Goal: Complete application form

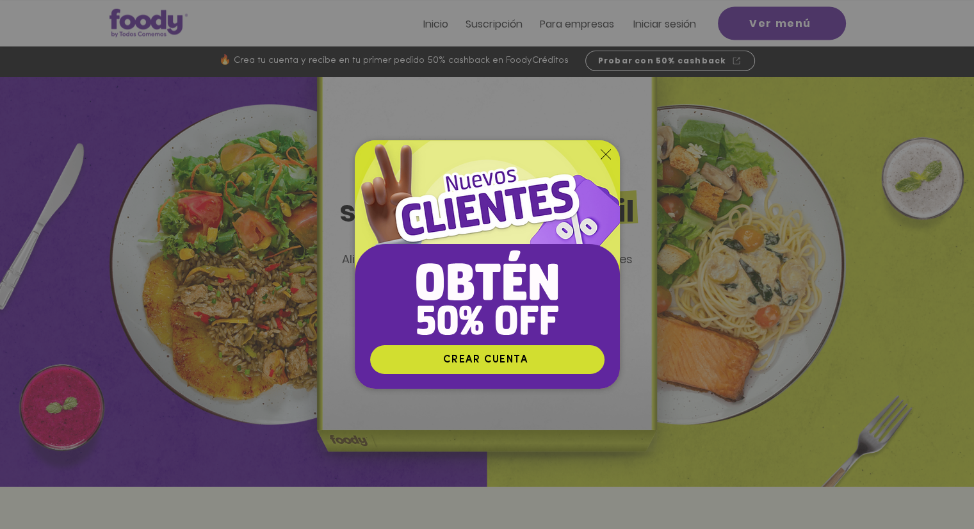
click at [607, 152] on icon "Volver al sitio" at bounding box center [606, 154] width 10 height 10
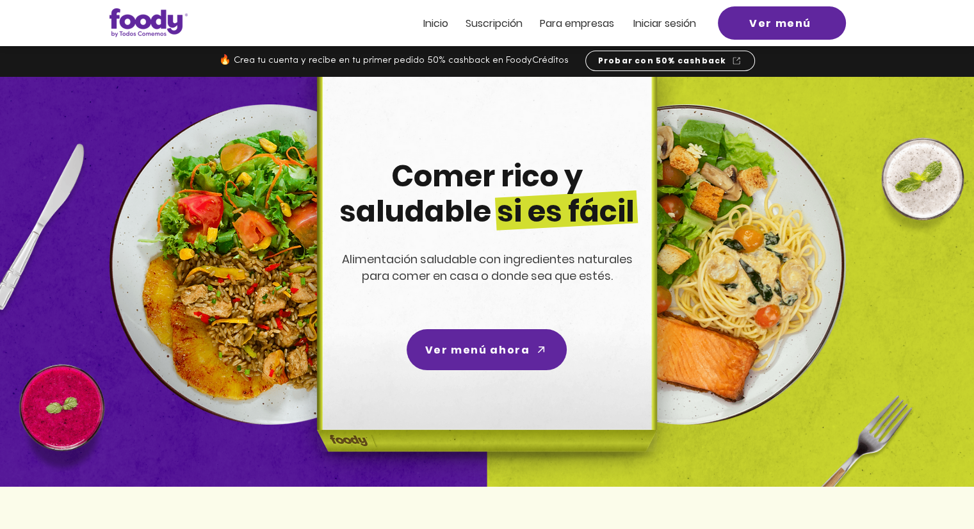
click at [584, 31] on span "ra empresas" at bounding box center [583, 23] width 62 height 15
click at [569, 24] on span "ra empresas" at bounding box center [583, 23] width 62 height 15
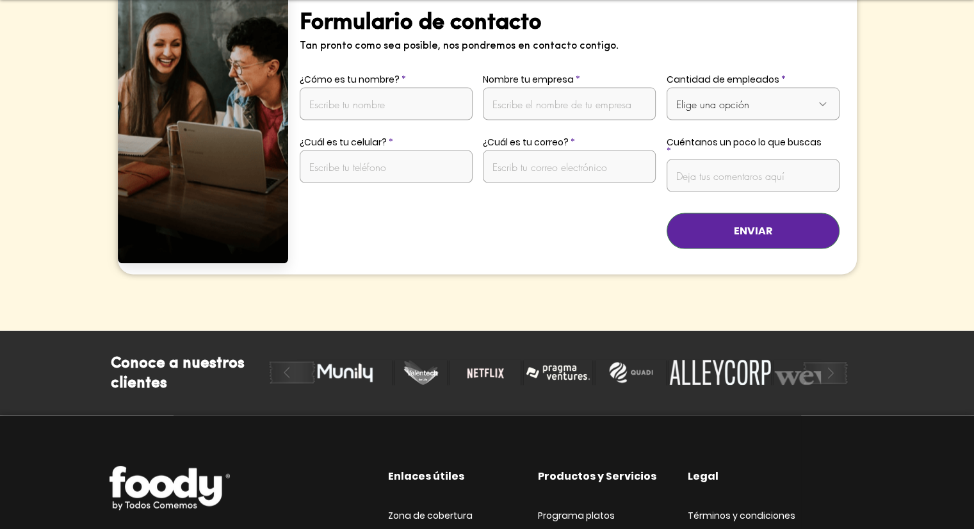
scroll to position [2616, 0]
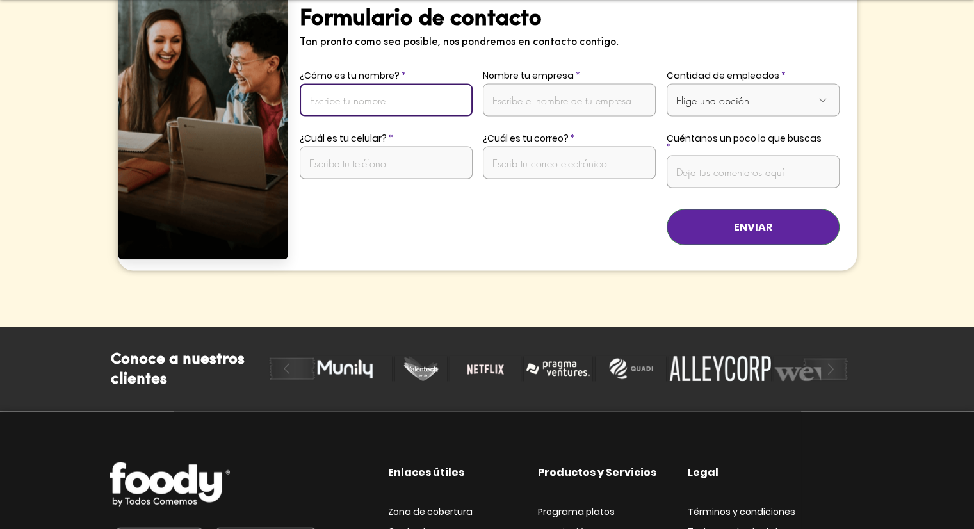
click at [374, 84] on input "¿Cómo es tu nombre?" at bounding box center [386, 100] width 173 height 33
type input "[PERSON_NAME]"
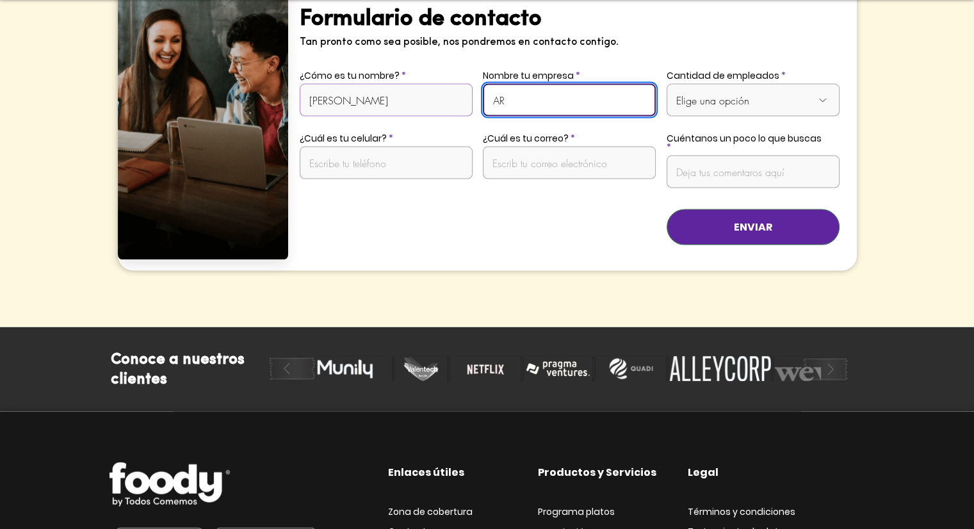
type input "A"
type input "Maple [GEOGRAPHIC_DATA]"
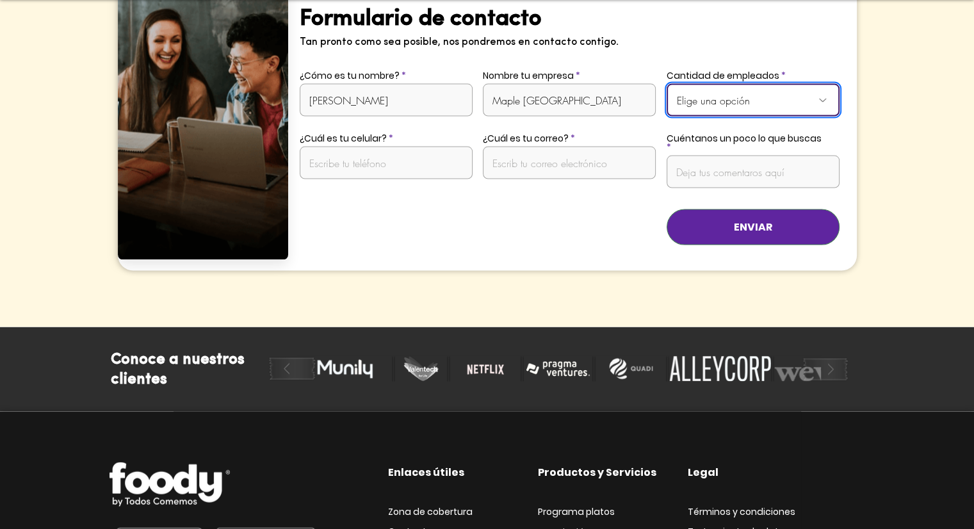
click at [706, 84] on select "Elige una opción De 1 a 10 empleados De 11 a 20 empleados De 21 a 50 empleados …" at bounding box center [753, 100] width 173 height 33
select select "Más de 50 empleados"
click at [667, 84] on select "Elige una opción De 1 a 10 empleados De 11 a 20 empleados De 21 a 50 empleados …" at bounding box center [753, 100] width 173 height 33
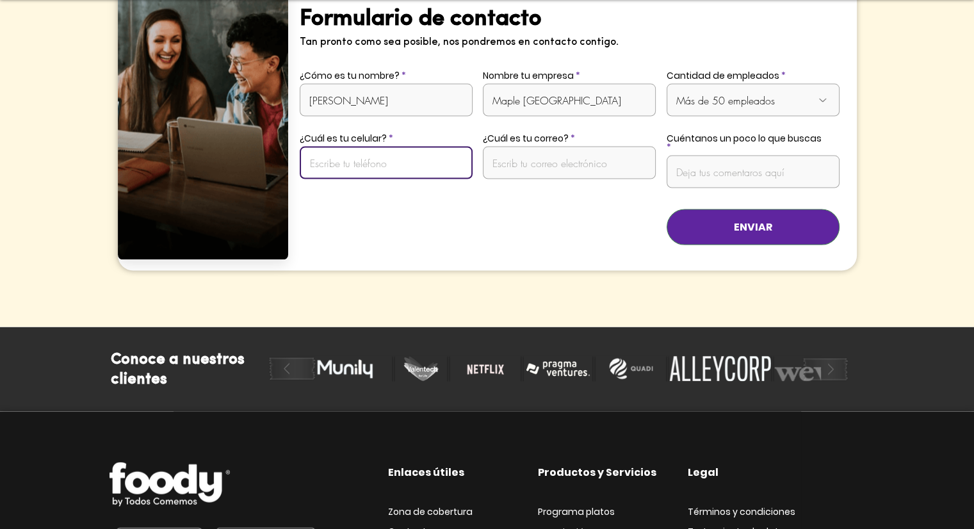
click at [377, 147] on input "¿Cuál es tu celular?" at bounding box center [386, 163] width 173 height 33
type input "3153956014"
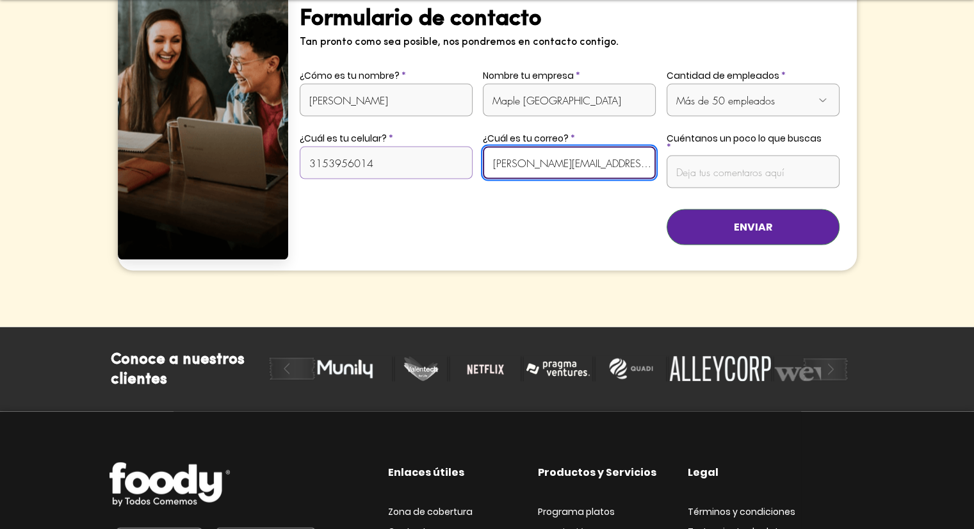
type input "[PERSON_NAME][EMAIL_ADDRESS][DOMAIN_NAME]"
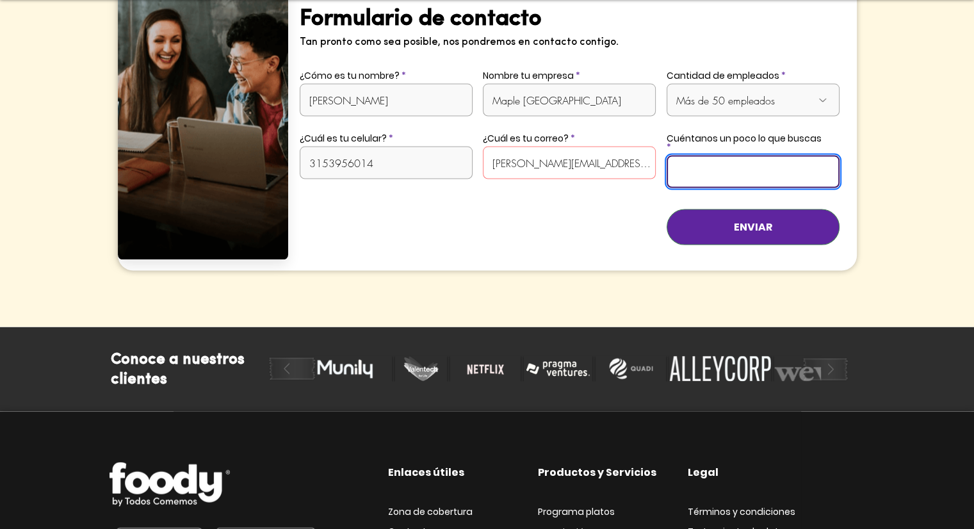
scroll to position [0, 1674]
type input "Buenas tardes, estamos buscando un socio estrategico que nos ayude con el progr…"
click at [667, 209] on button "ENVIAR" at bounding box center [753, 227] width 173 height 36
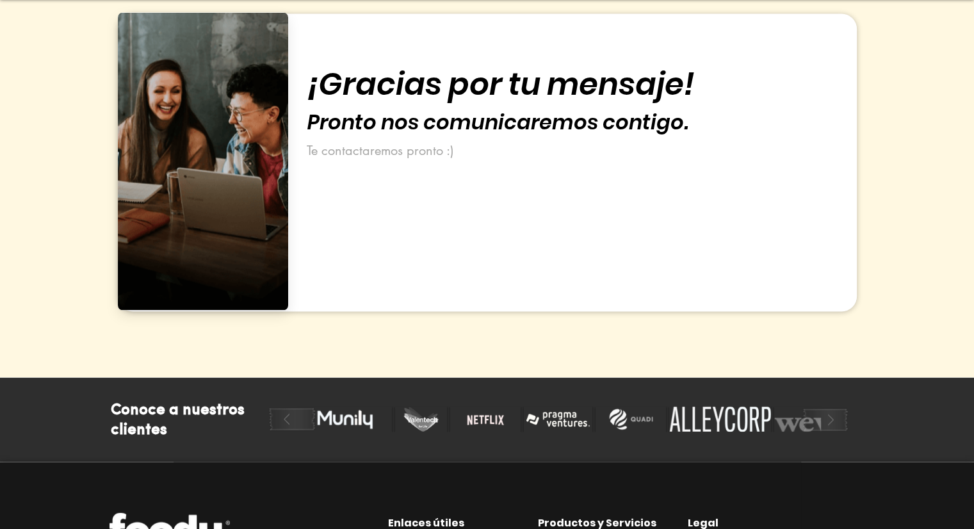
scroll to position [2560, 0]
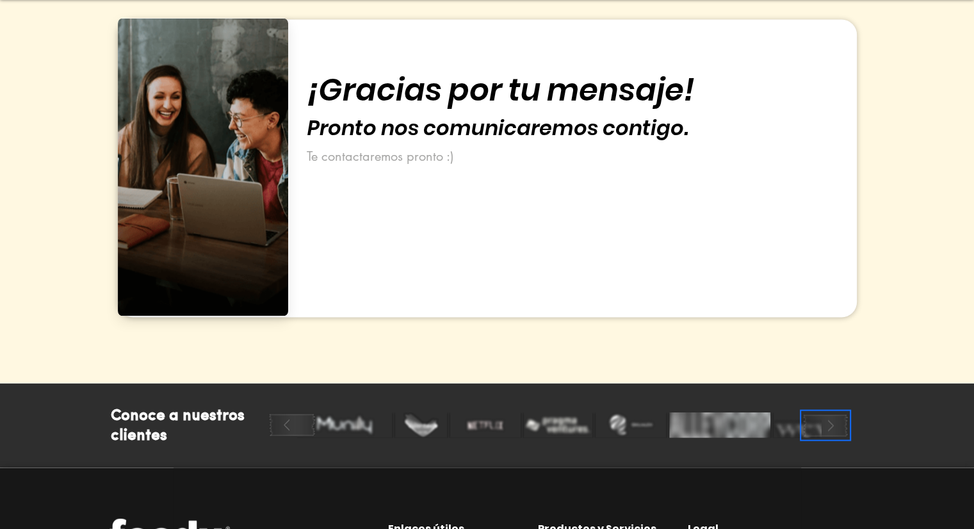
click at [828, 411] on button "play forward" at bounding box center [825, 425] width 49 height 29
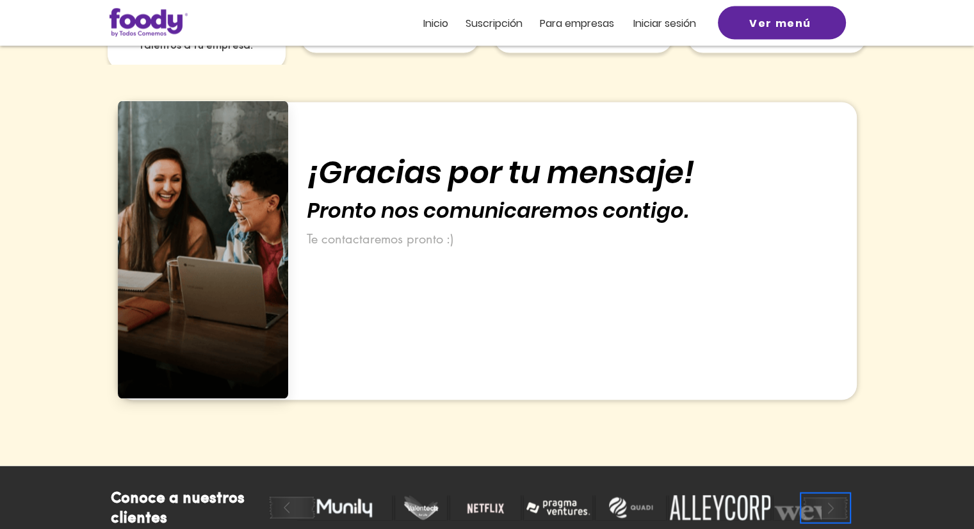
scroll to position [2154, 0]
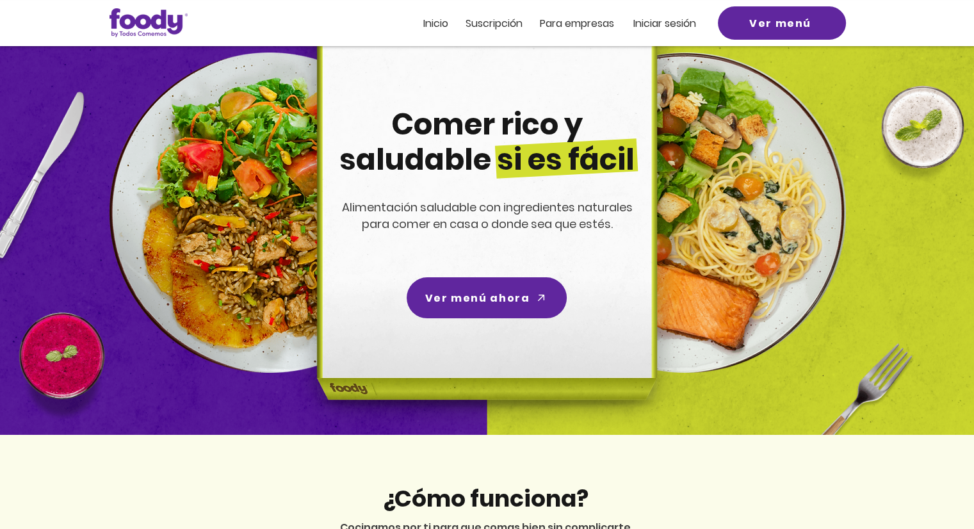
scroll to position [33, 0]
